Goal: Task Accomplishment & Management: Complete application form

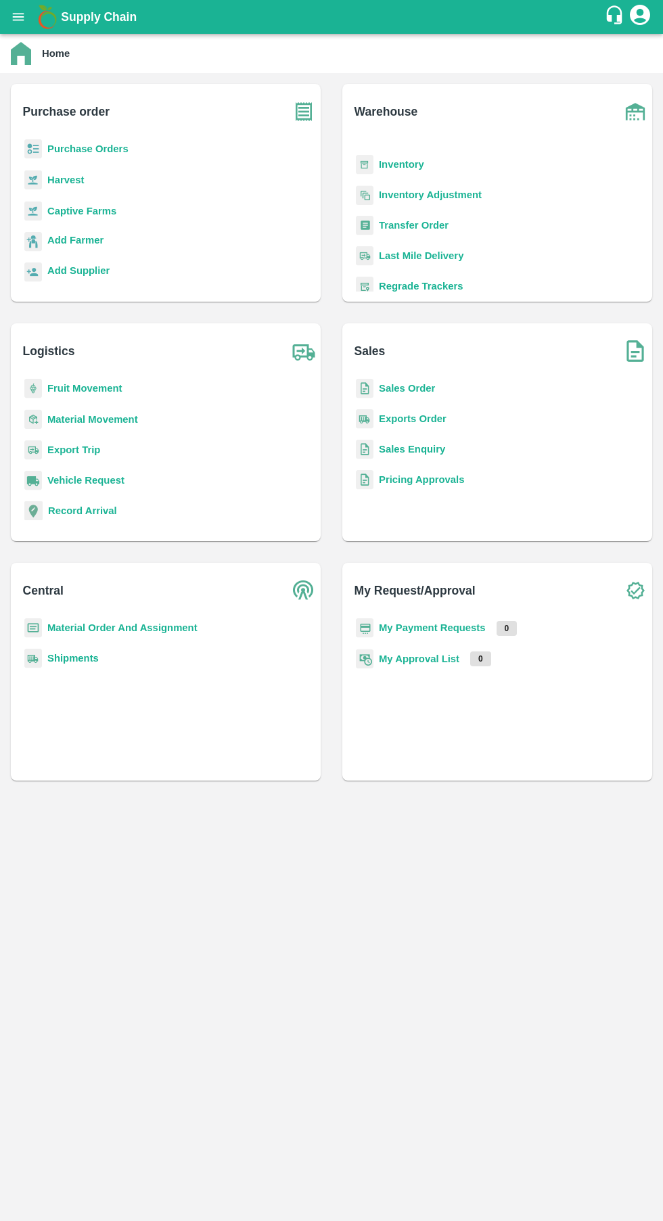
scroll to position [63, 0]
click at [18, 17] on icon "open drawer" at bounding box center [19, 16] width 12 height 7
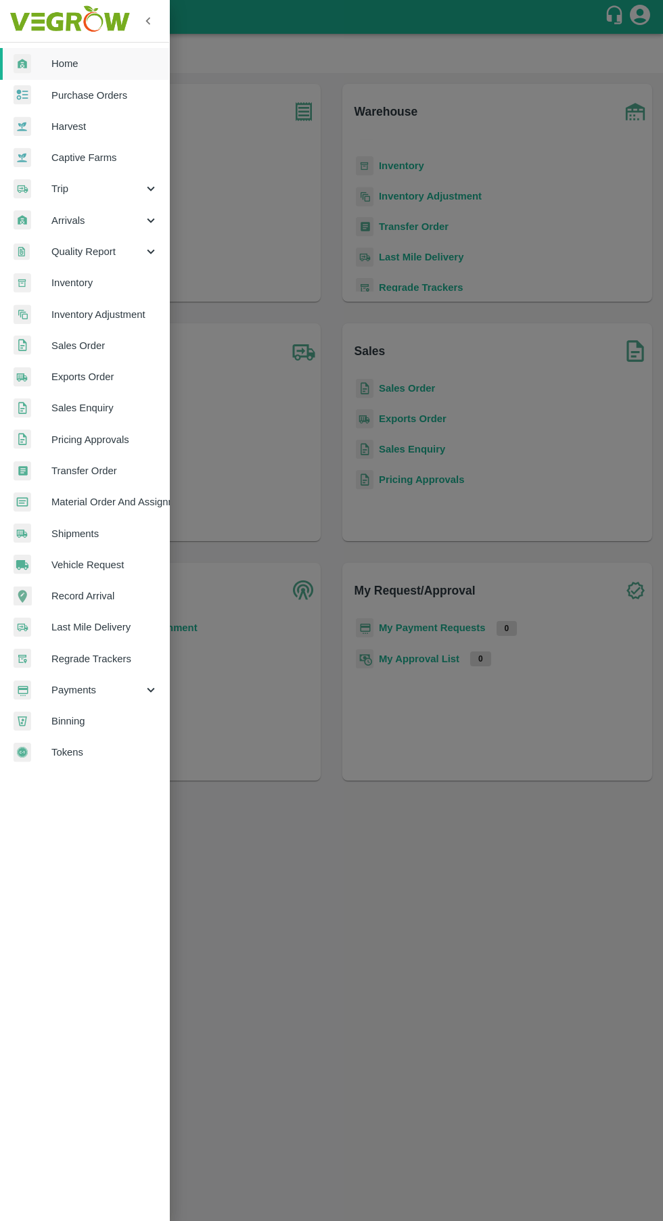
click at [124, 92] on span "Purchase Orders" at bounding box center [104, 95] width 107 height 15
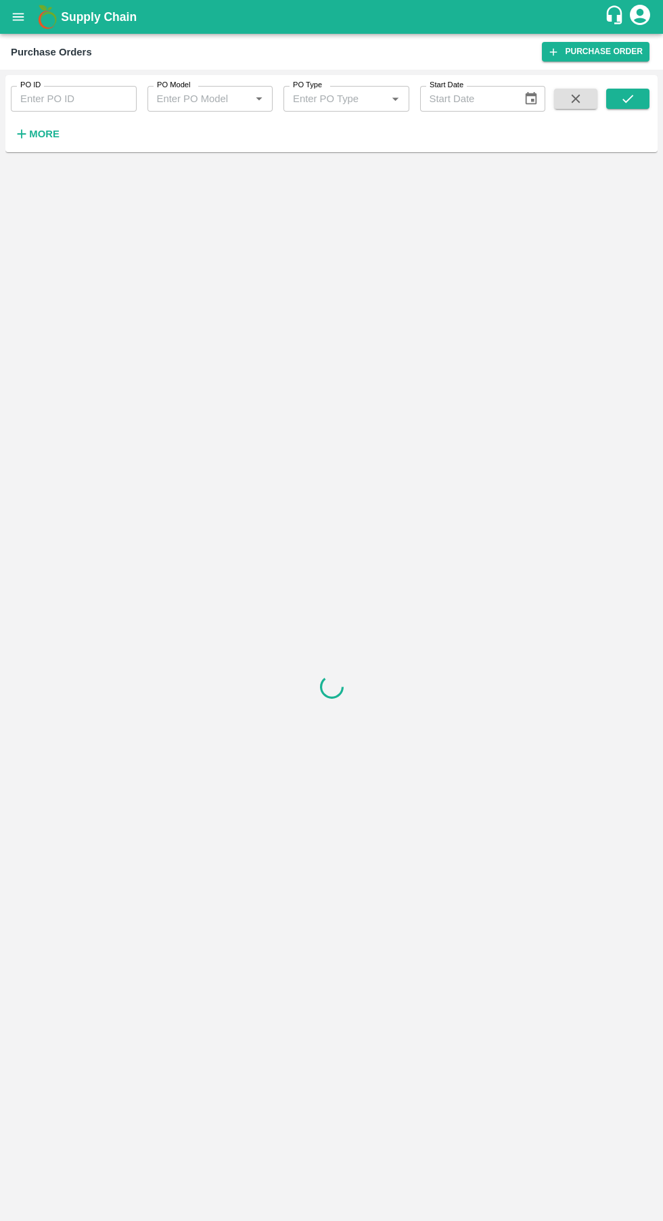
click at [613, 43] on link "Purchase Order" at bounding box center [596, 52] width 108 height 20
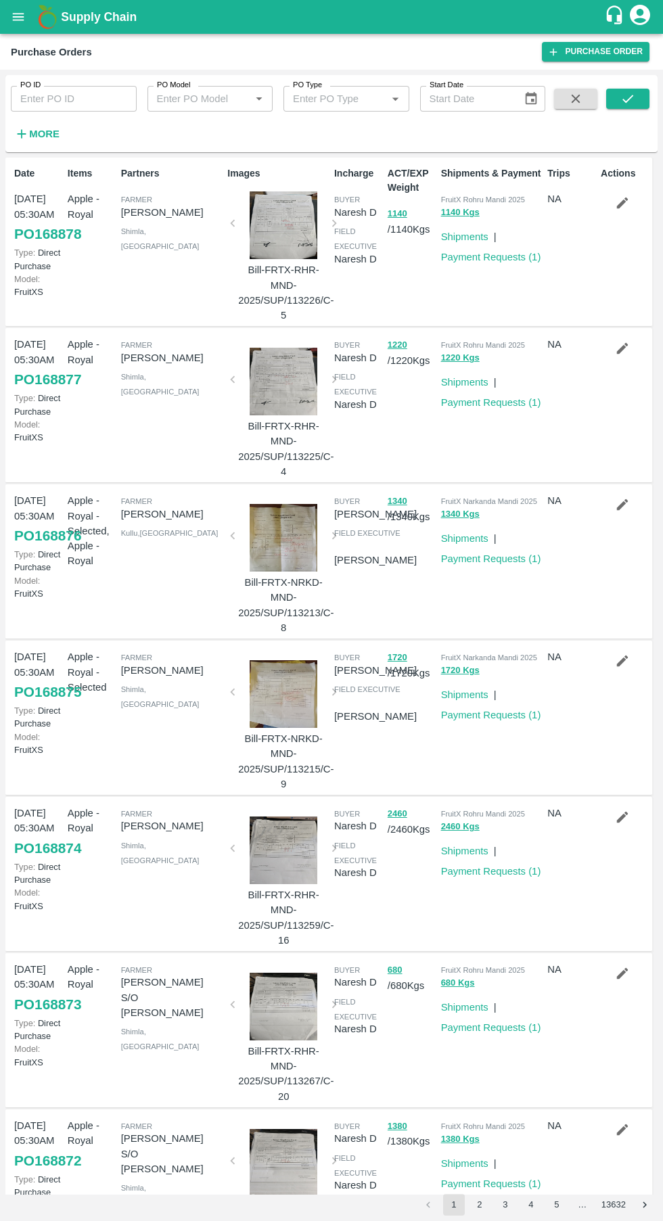
click at [63, 17] on b "Supply Chain" at bounding box center [99, 17] width 76 height 14
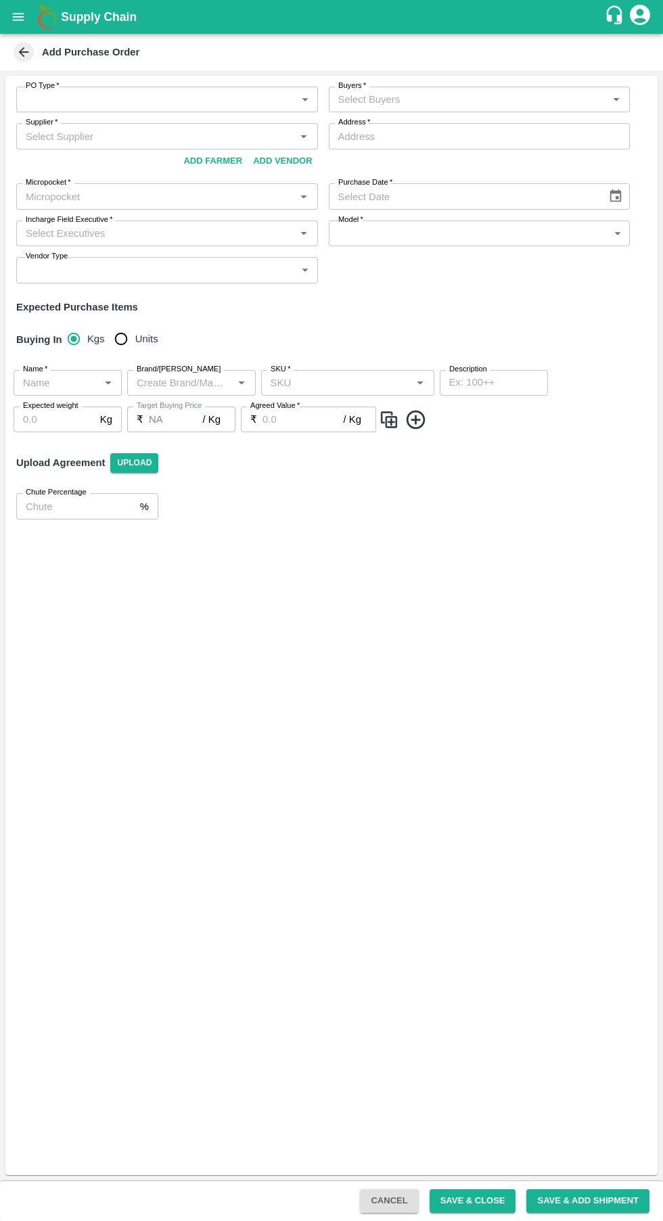
click at [301, 95] on body "Supply Chain Add Purchase Order PO Type   * ​ PO Type Buyers   * Buyers   * Sup…" at bounding box center [331, 610] width 663 height 1221
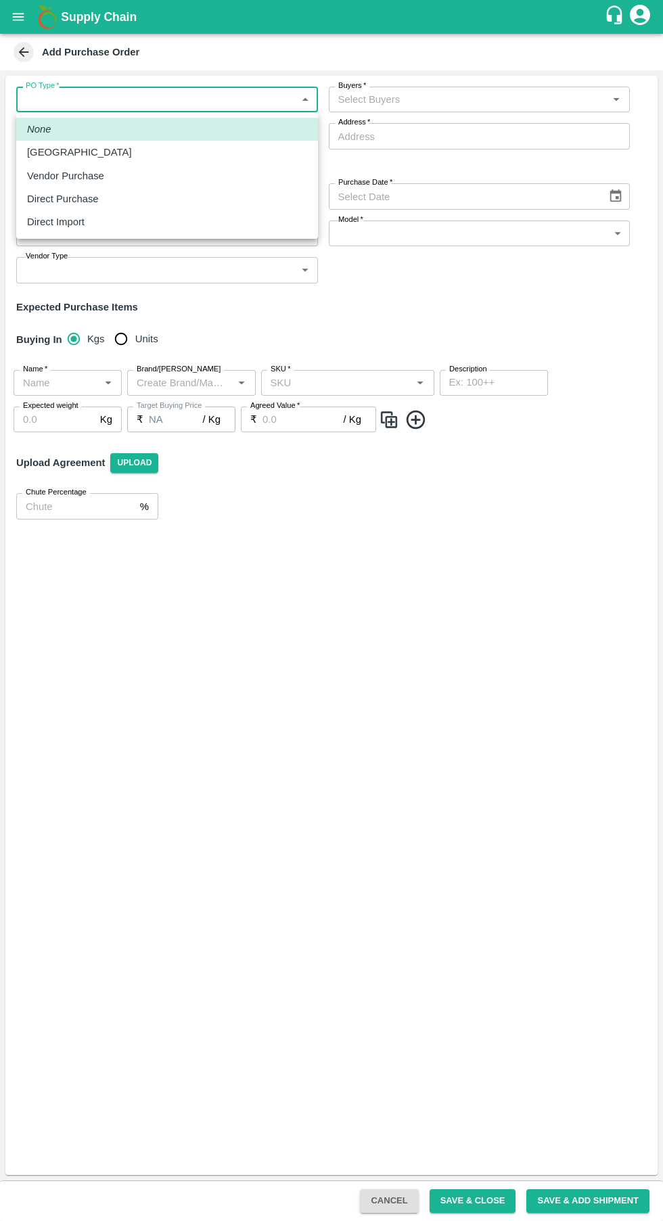
click at [386, 283] on div at bounding box center [331, 610] width 663 height 1221
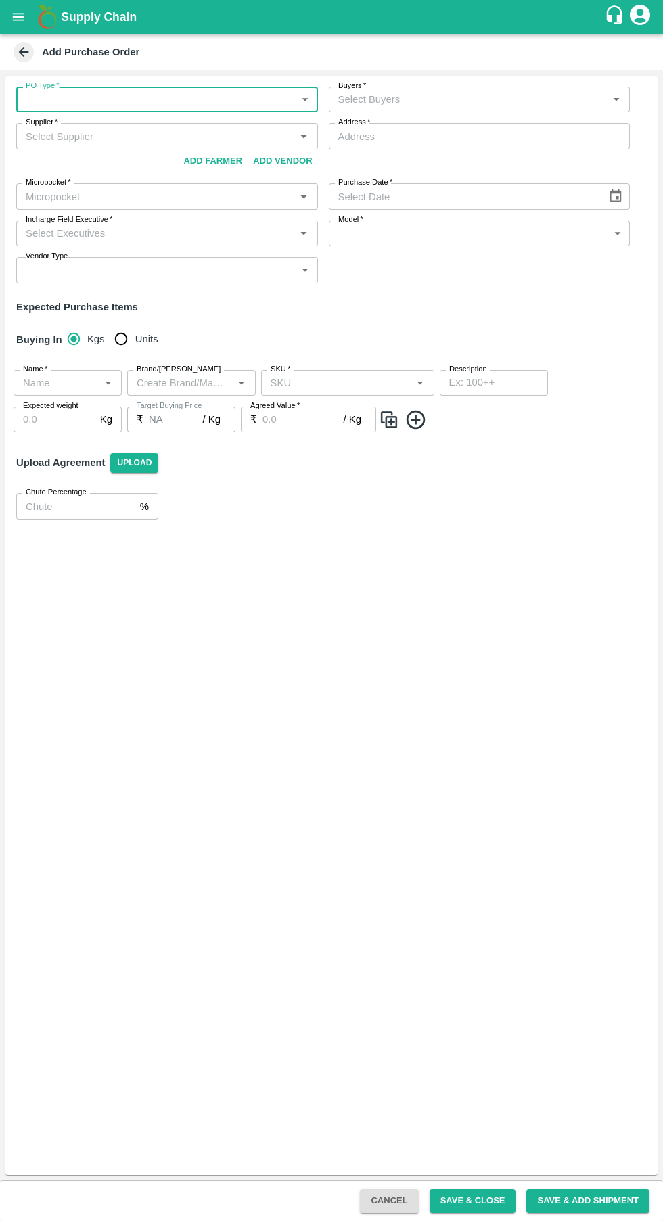
click at [30, 47] on icon at bounding box center [23, 52] width 15 height 15
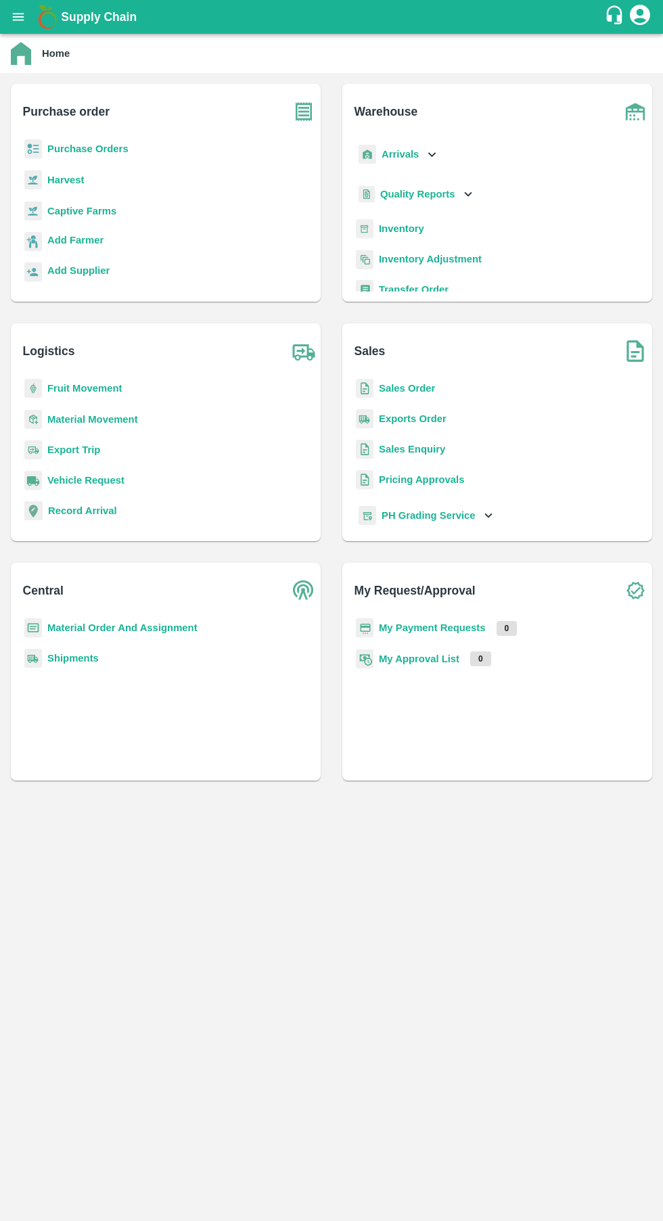
click at [457, 628] on b "My Payment Requests" at bounding box center [432, 627] width 107 height 11
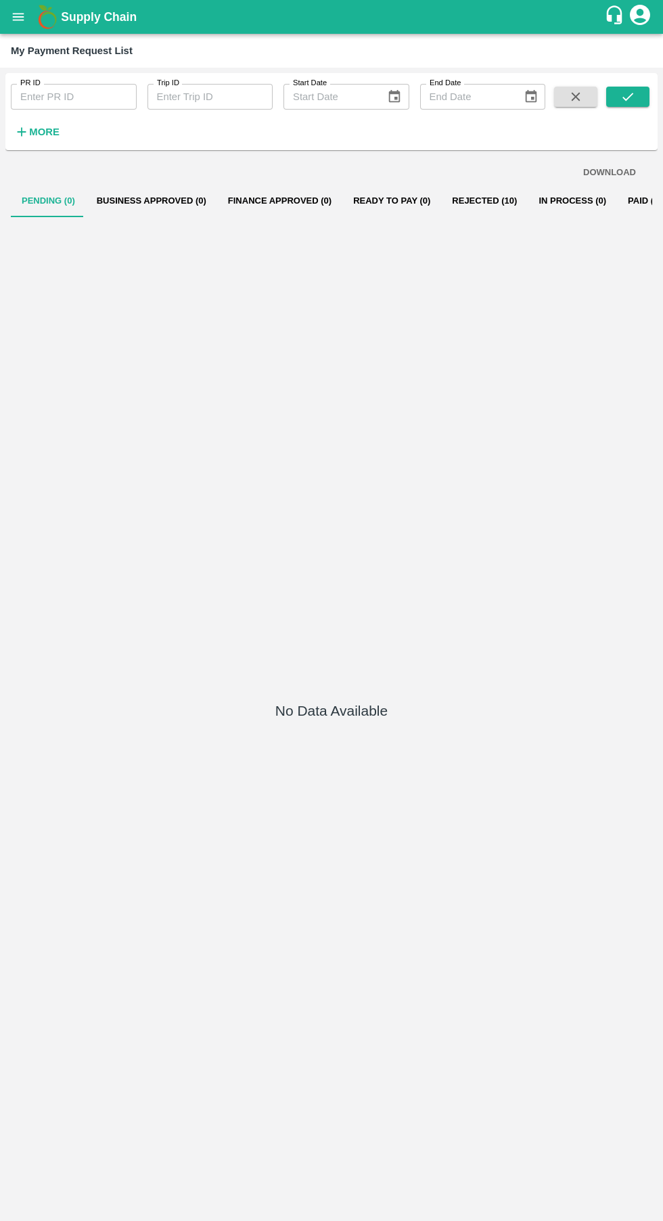
click at [45, 132] on strong "More" at bounding box center [44, 132] width 30 height 11
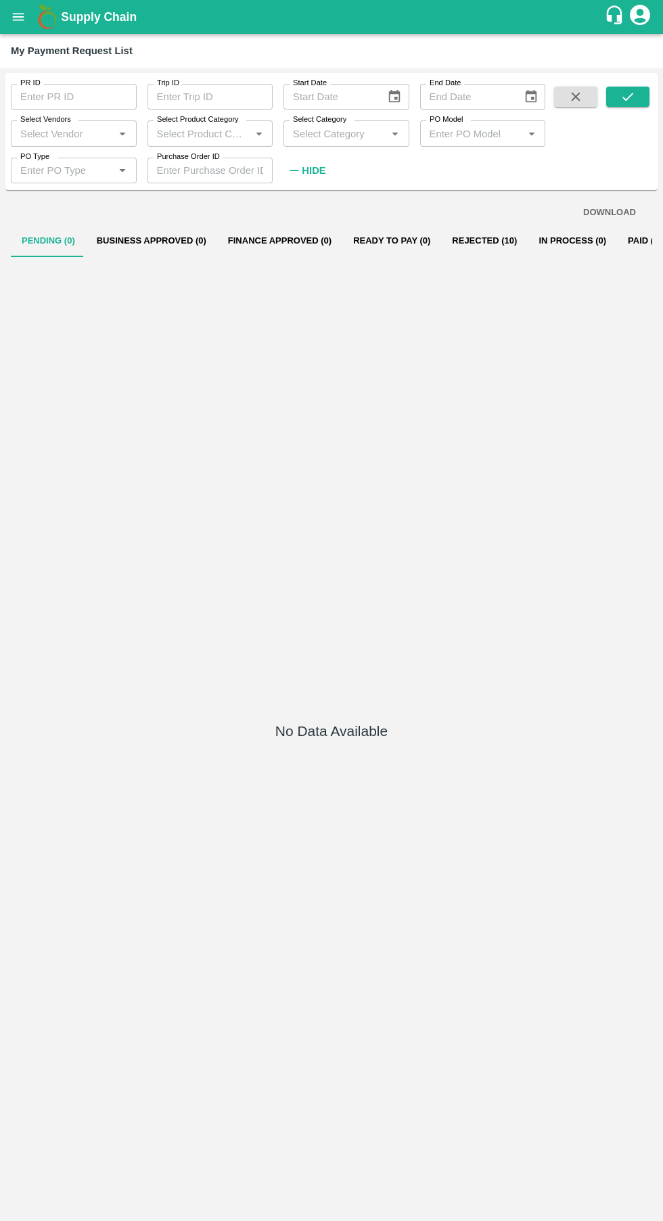
click at [623, 240] on button "Paid (304)" at bounding box center [649, 241] width 65 height 32
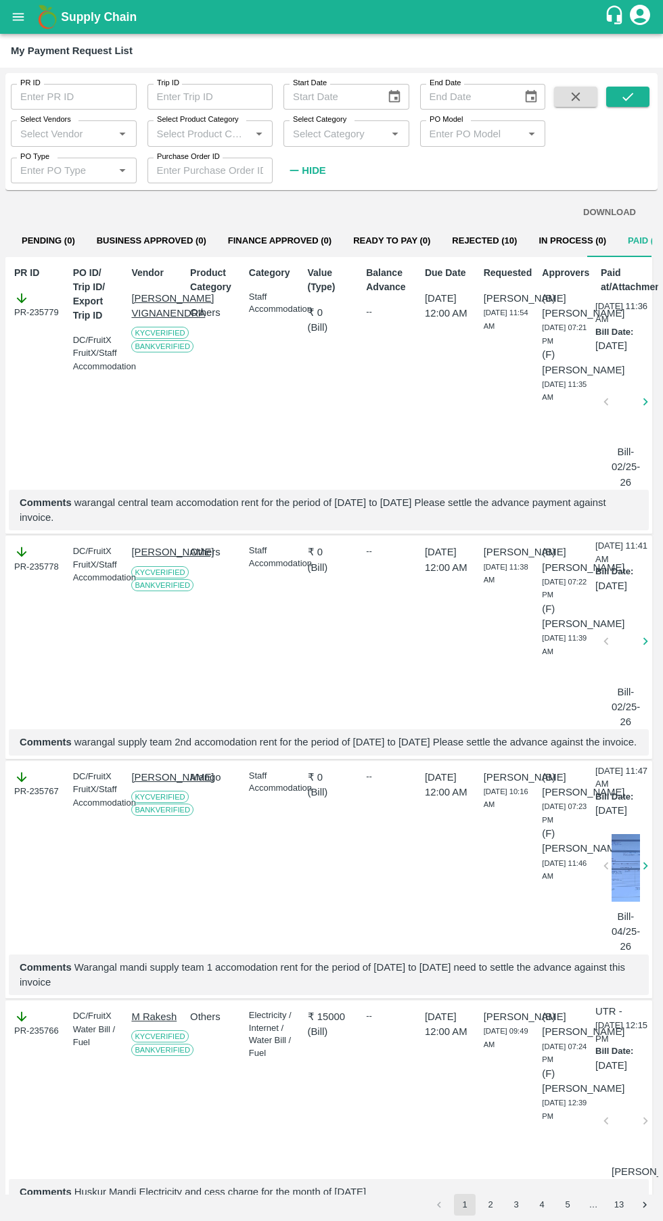
click at [54, 325] on div "PR ID PR-235779" at bounding box center [35, 374] width 53 height 229
click at [473, 237] on button "Rejected (10)" at bounding box center [484, 241] width 87 height 32
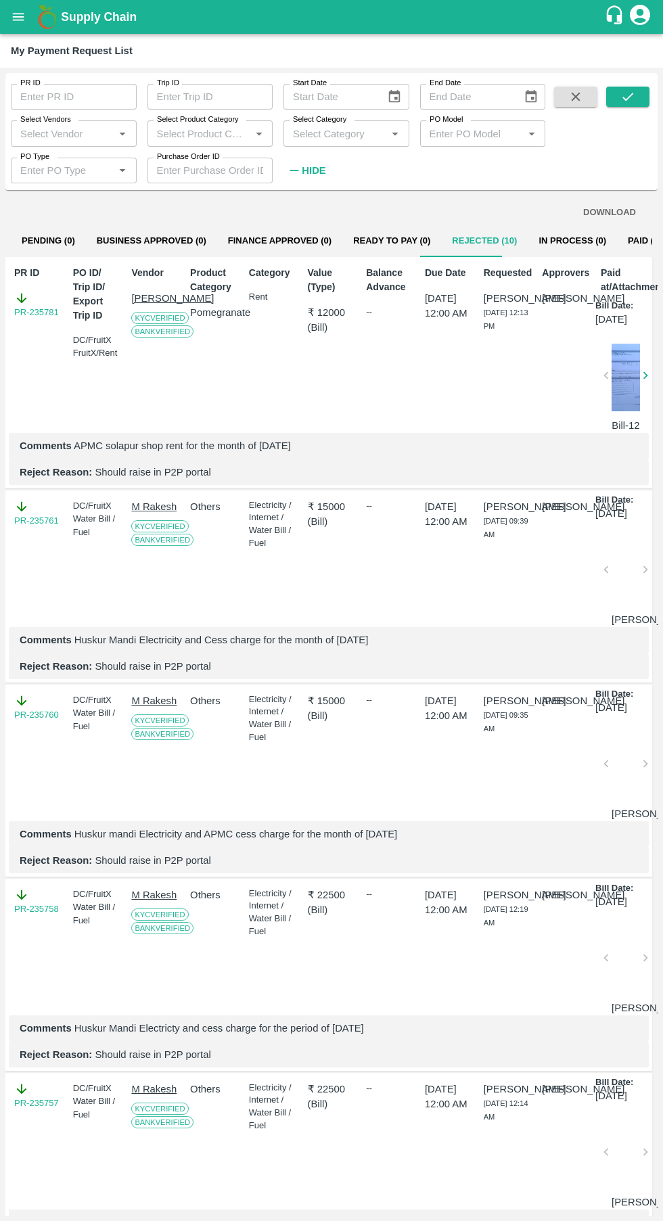
click at [51, 308] on link "PR-235781" at bounding box center [36, 313] width 45 height 14
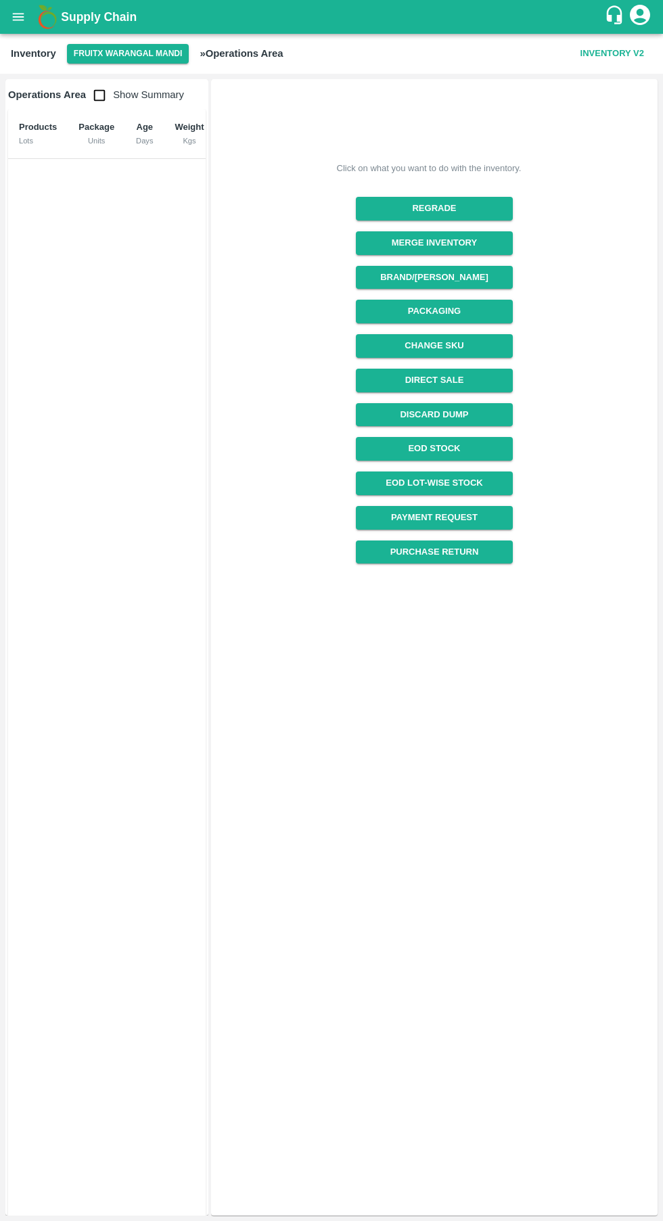
click at [484, 513] on link "Payment Request" at bounding box center [434, 518] width 156 height 24
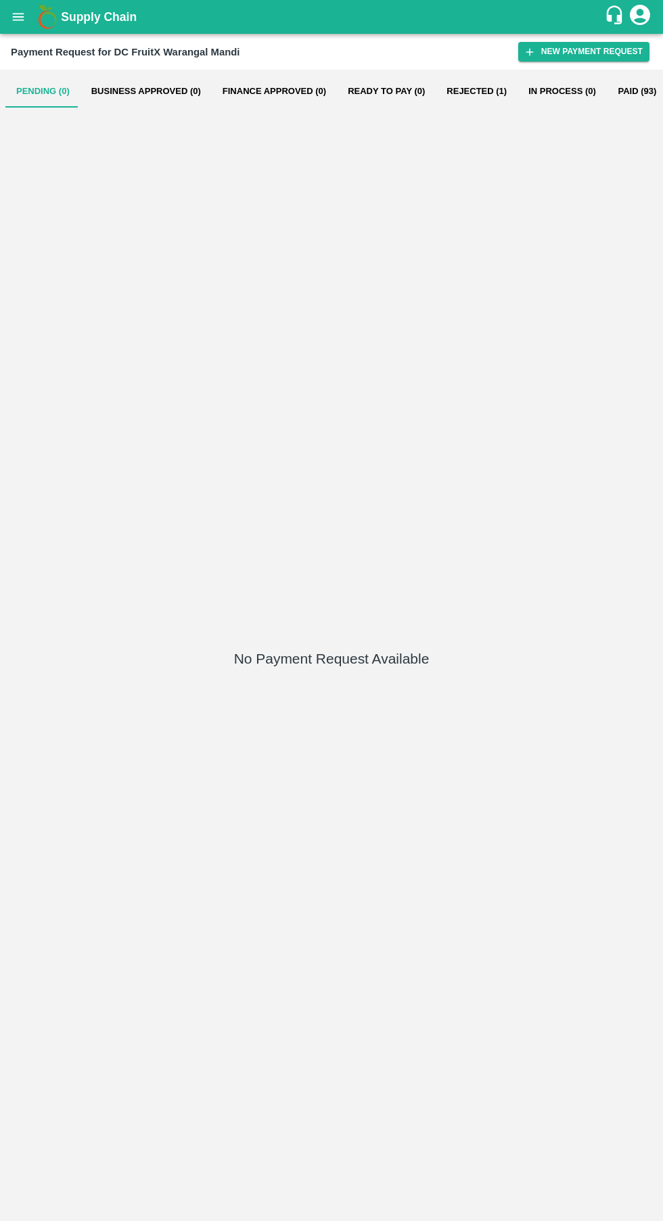
click at [608, 44] on button "New Payment Request" at bounding box center [583, 52] width 131 height 20
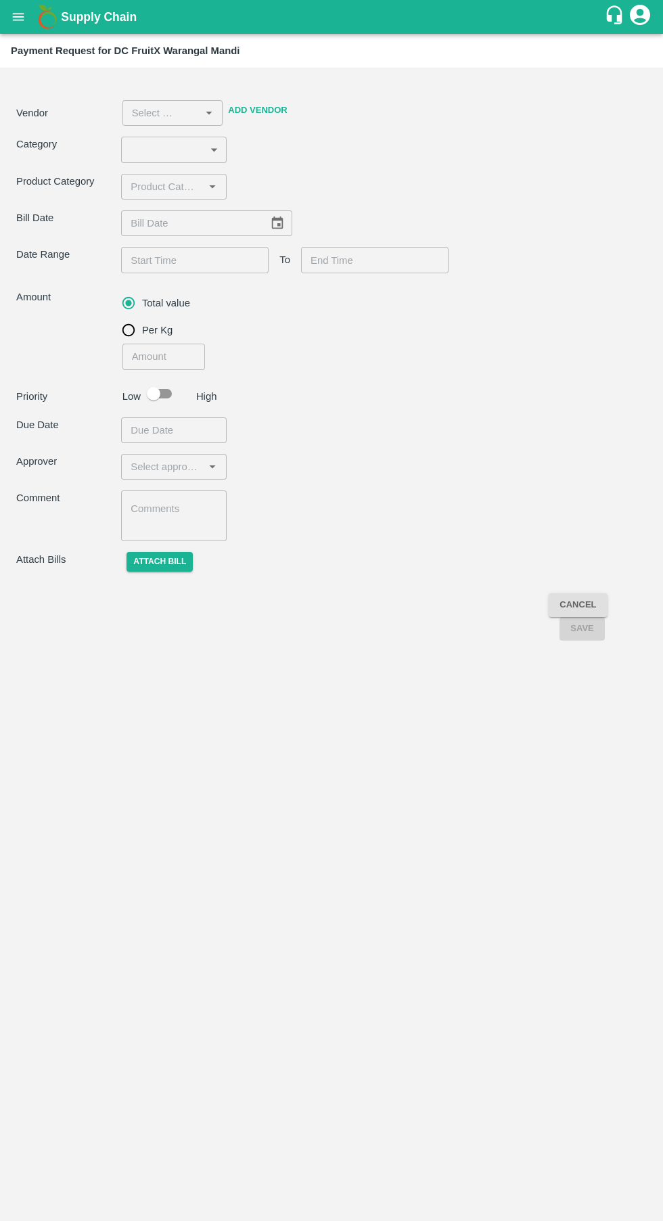
click at [214, 145] on body "Supply Chain Payment Request for DC FruitX Warangal Mandi Vendor ​ Add Vendor C…" at bounding box center [331, 610] width 663 height 1221
